Goal: Task Accomplishment & Management: Manage account settings

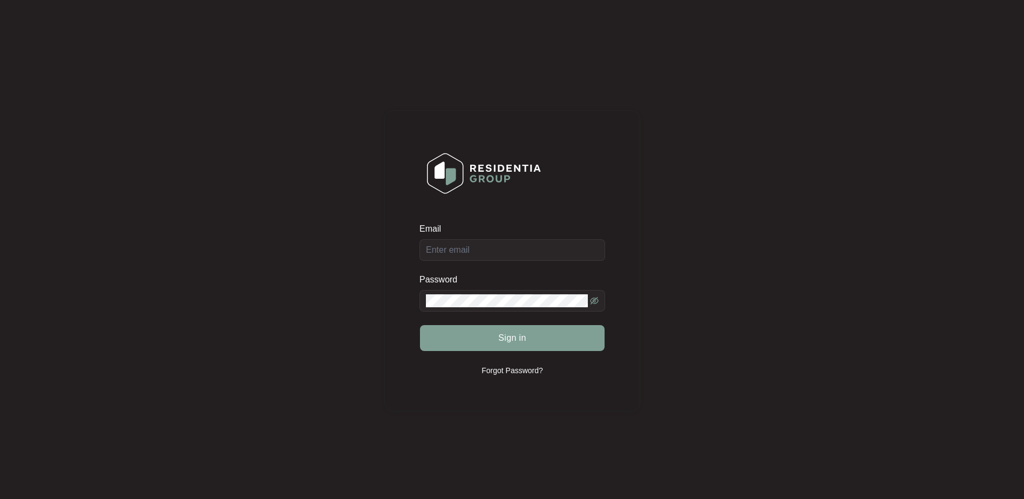
click at [706, 272] on div "Email Password Sign in Forgot Password?" at bounding box center [512, 261] width 1002 height 500
click at [500, 258] on input "Email" at bounding box center [512, 250] width 186 height 22
click at [689, 205] on div "Email Password Sign in Forgot Password?" at bounding box center [512, 261] width 1002 height 500
click at [501, 240] on input "Email" at bounding box center [512, 250] width 186 height 22
click at [590, 248] on keeper-lock "Open Keeper Popup" at bounding box center [592, 249] width 13 height 13
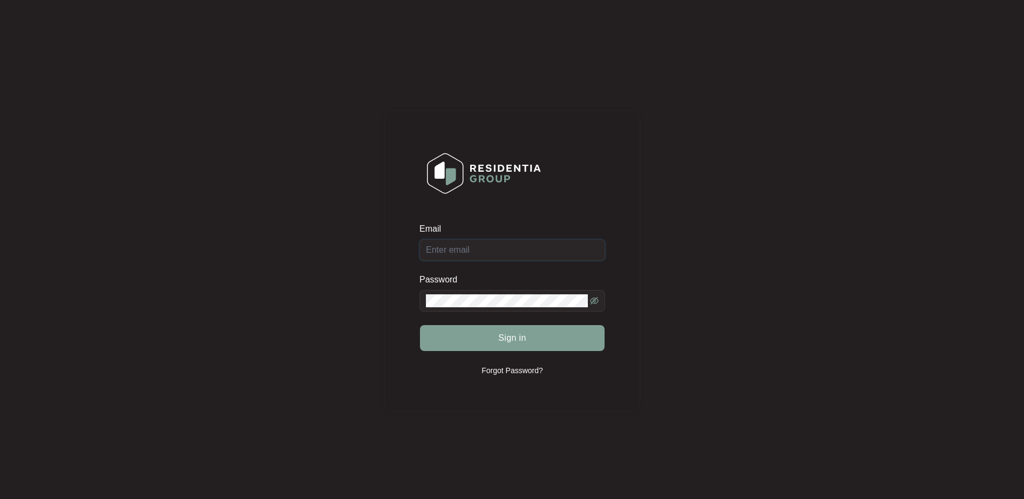
type input "residentiacaredemo@gmail.com"
click at [547, 341] on button "Sign in" at bounding box center [512, 338] width 185 height 26
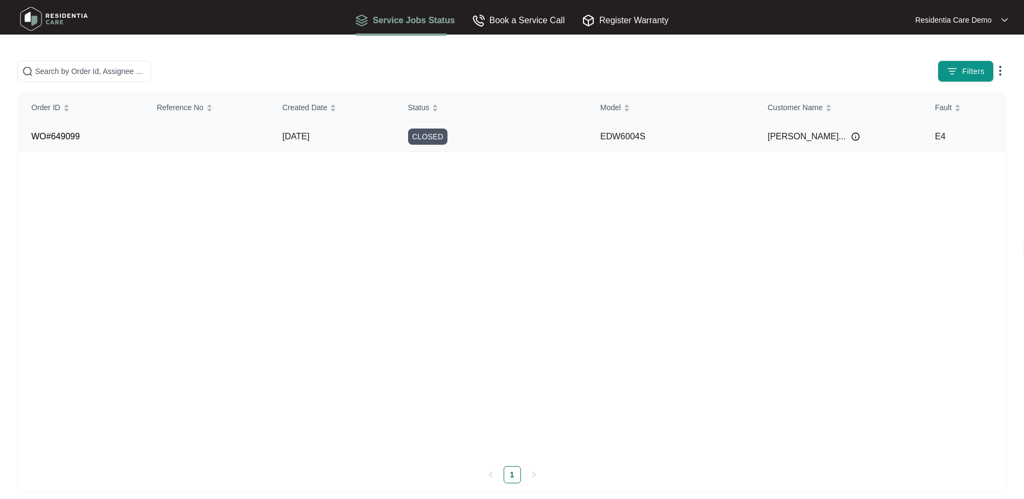
click at [51, 137] on link "WO#649099" at bounding box center [55, 136] width 49 height 9
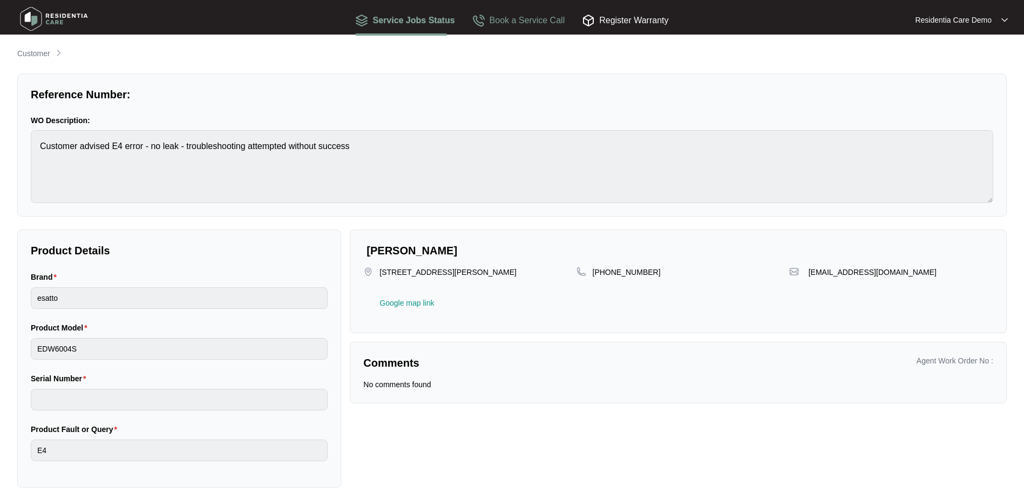
click at [551, 19] on div "Book a Service Call" at bounding box center [518, 19] width 93 height 13
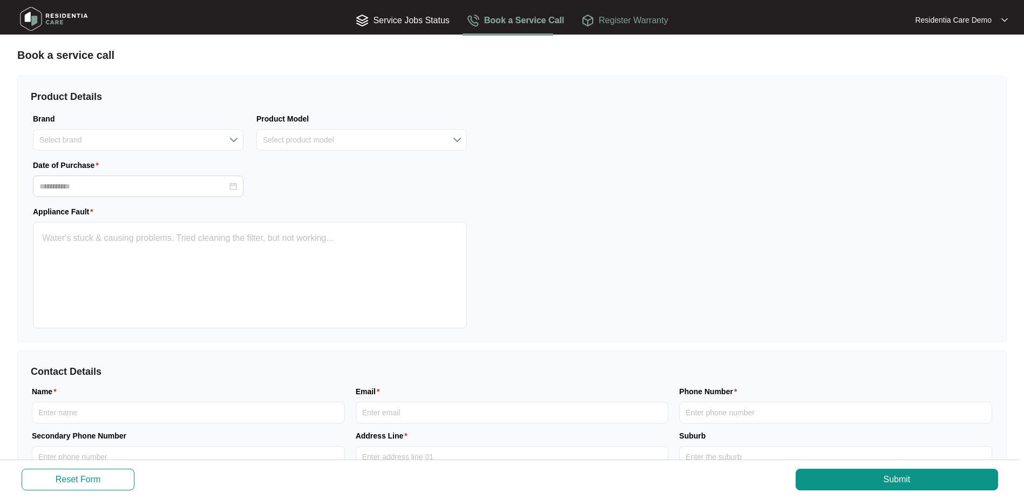
click at [588, 20] on img at bounding box center [587, 20] width 13 height 13
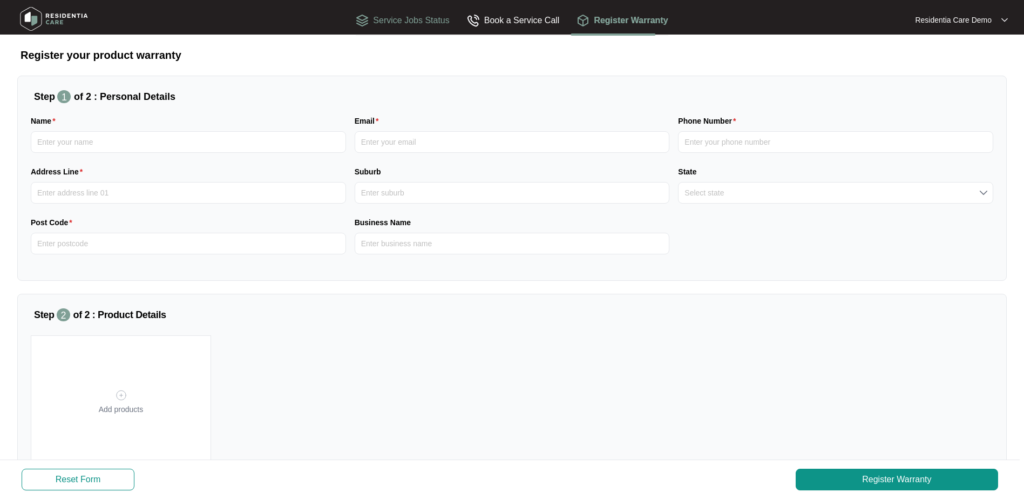
click at [378, 16] on div "Service Jobs Status" at bounding box center [402, 19] width 93 height 13
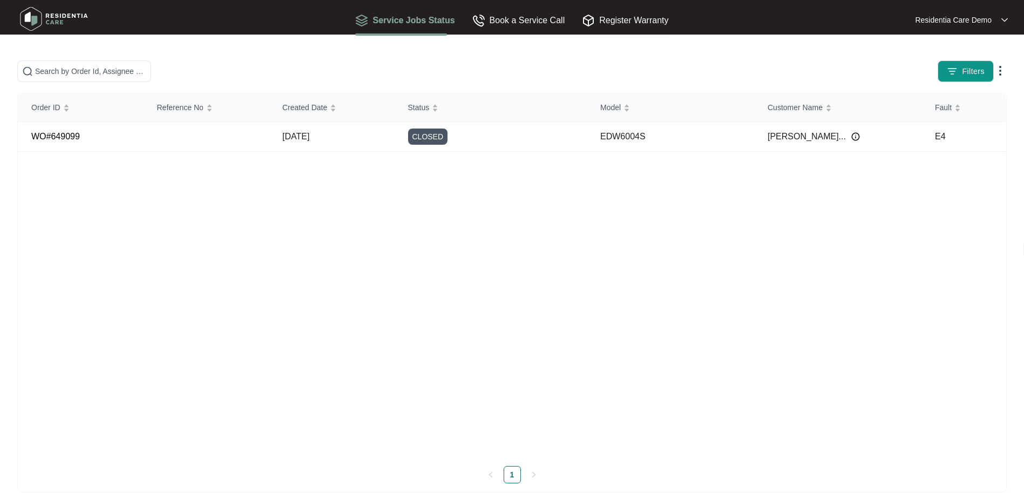
click at [1003, 71] on img at bounding box center [1000, 70] width 13 height 13
click at [973, 66] on span "Filters" at bounding box center [973, 71] width 23 height 11
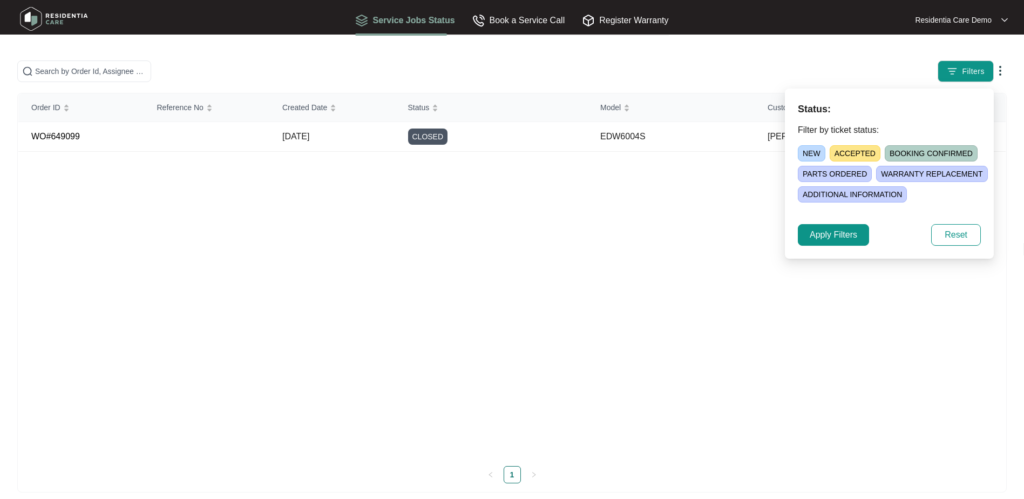
click at [998, 70] on img at bounding box center [1000, 70] width 13 height 13
